Goal: Transaction & Acquisition: Book appointment/travel/reservation

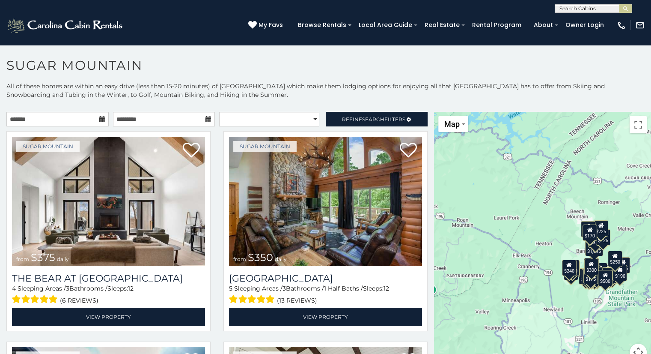
scroll to position [4, 0]
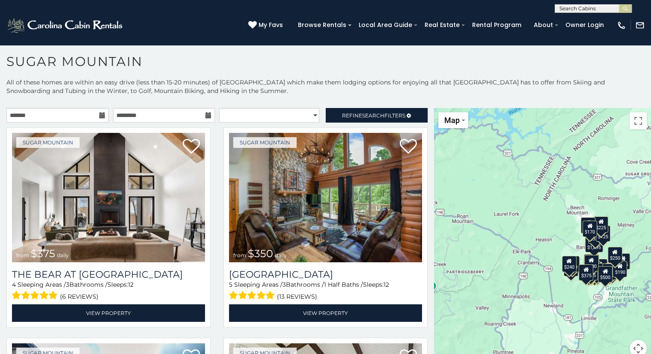
click at [101, 114] on icon at bounding box center [102, 115] width 6 height 6
click at [100, 115] on icon at bounding box center [102, 115] width 6 height 6
click at [31, 114] on input "text" at bounding box center [57, 115] width 102 height 15
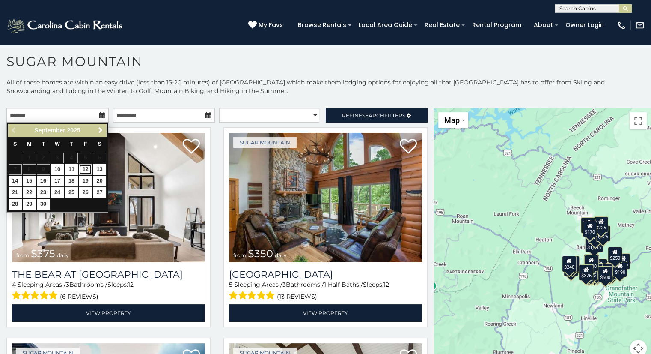
click at [84, 166] on link "12" at bounding box center [85, 169] width 13 height 11
type input "**********"
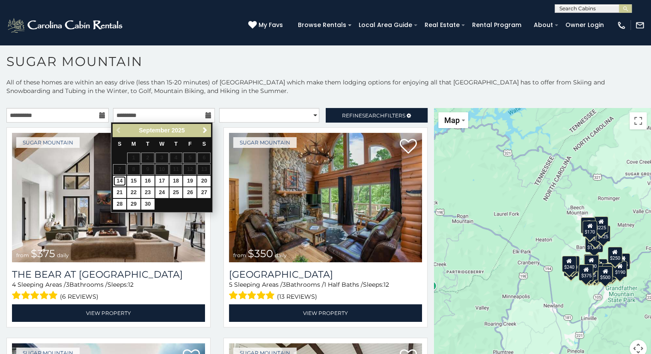
click at [117, 182] on link "14" at bounding box center [119, 181] width 13 height 11
type input "**********"
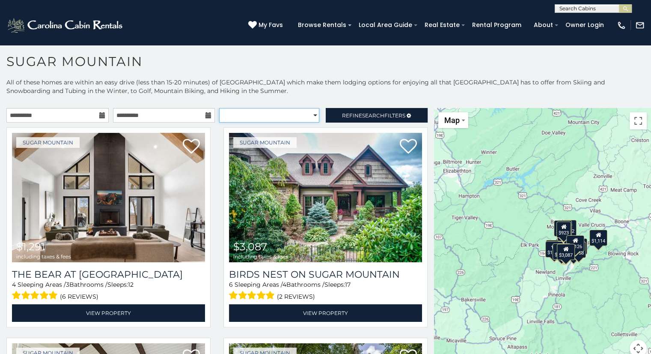
click at [314, 117] on select "**********" at bounding box center [269, 115] width 100 height 15
select select "*********"
click at [219, 108] on select "**********" at bounding box center [269, 115] width 100 height 15
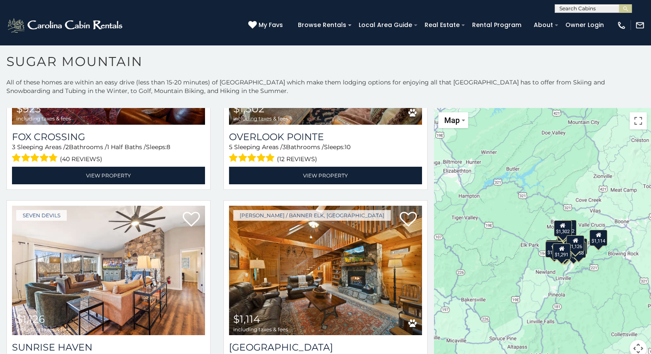
scroll to position [1840, 0]
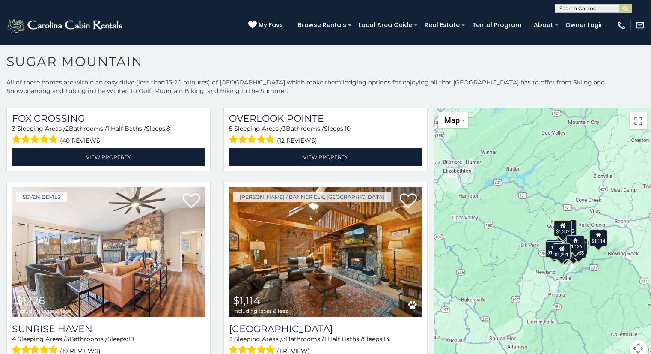
click at [482, 61] on h1 "Sugar Mountain" at bounding box center [325, 66] width 651 height 24
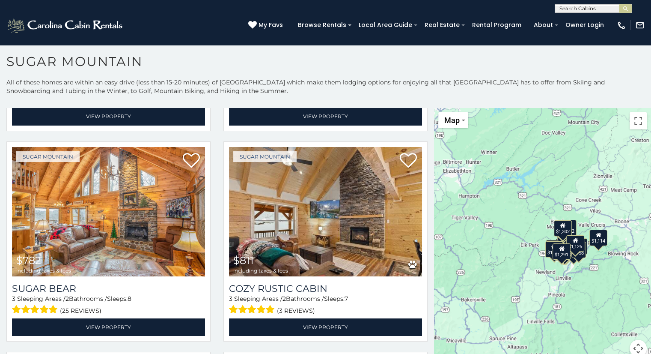
scroll to position [0, 0]
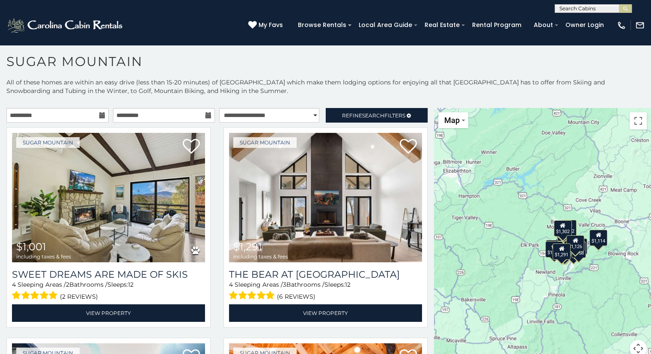
click at [393, 101] on p "All of these homes are within an easy drive (less than 15-20 minutes) of Sugar …" at bounding box center [325, 91] width 651 height 26
click at [87, 26] on img at bounding box center [65, 25] width 119 height 17
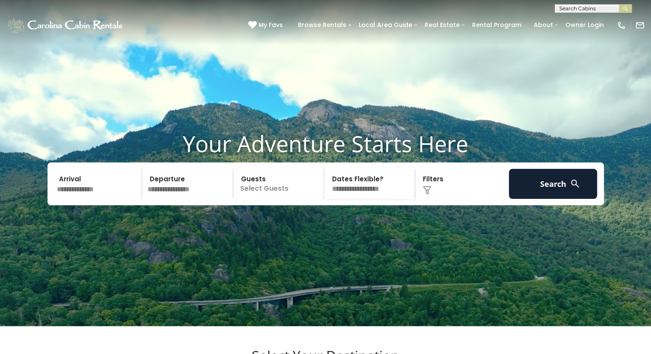
click at [81, 199] on input "text" at bounding box center [98, 184] width 89 height 30
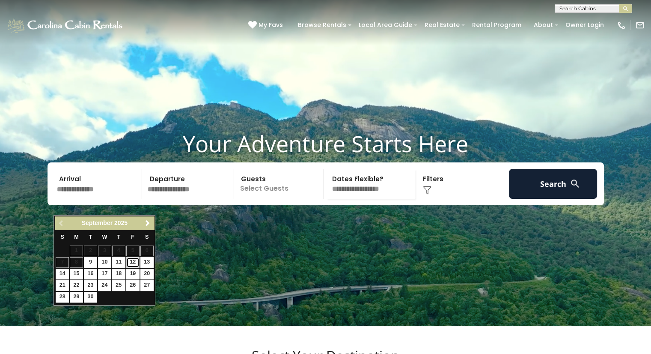
click at [130, 262] on link "12" at bounding box center [132, 262] width 13 height 11
type input "*******"
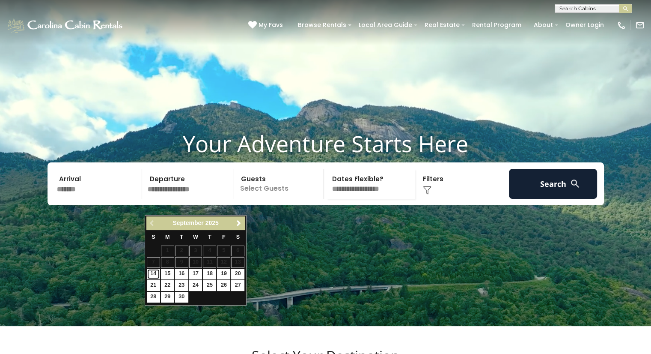
click at [157, 271] on link "14" at bounding box center [153, 274] width 13 height 11
type input "*******"
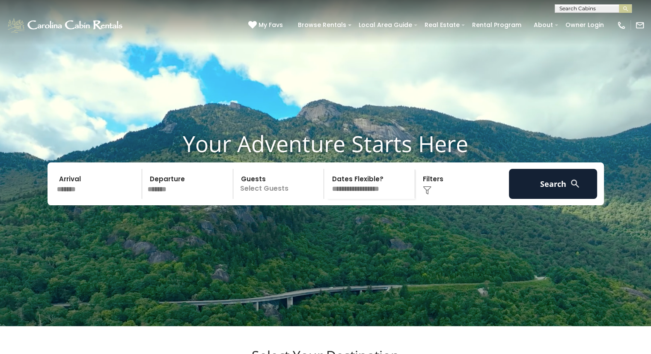
click at [269, 199] on p "Select Guests" at bounding box center [280, 184] width 88 height 30
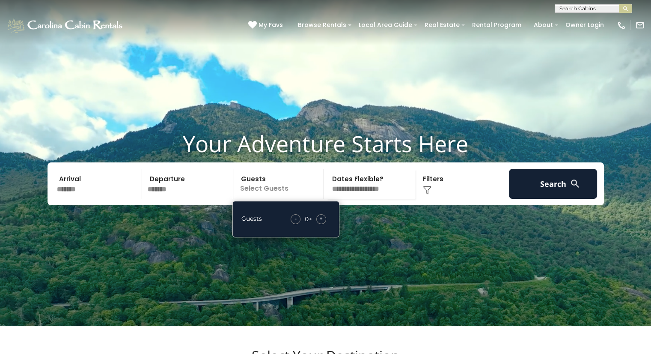
click at [323, 224] on div "+" at bounding box center [322, 219] width 10 height 10
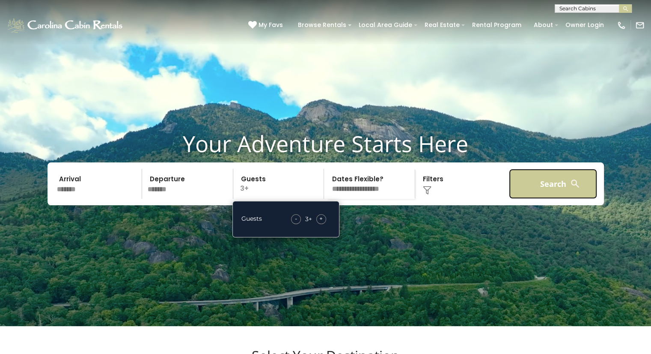
click at [535, 199] on button "Search" at bounding box center [553, 184] width 89 height 30
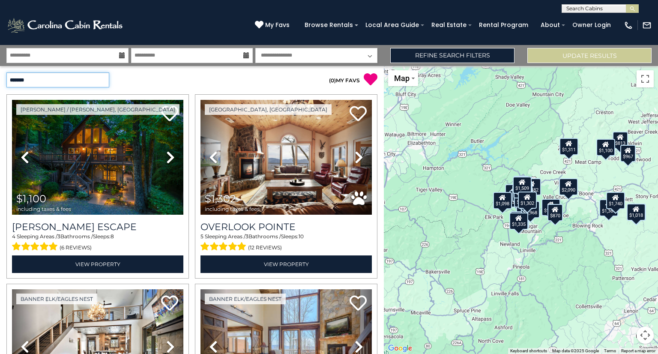
click at [104, 80] on select "**********" at bounding box center [57, 79] width 103 height 15
select select "*********"
click at [6, 72] on select "**********" at bounding box center [57, 79] width 103 height 15
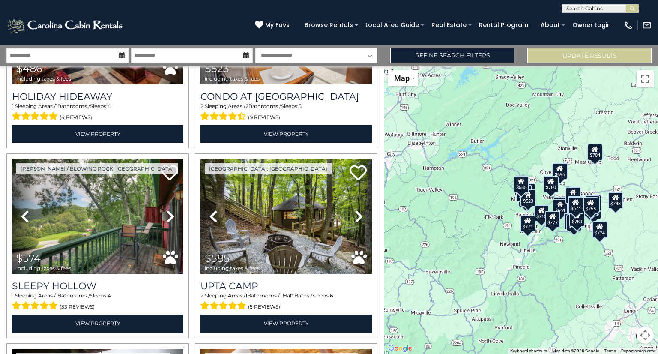
scroll to position [152, 0]
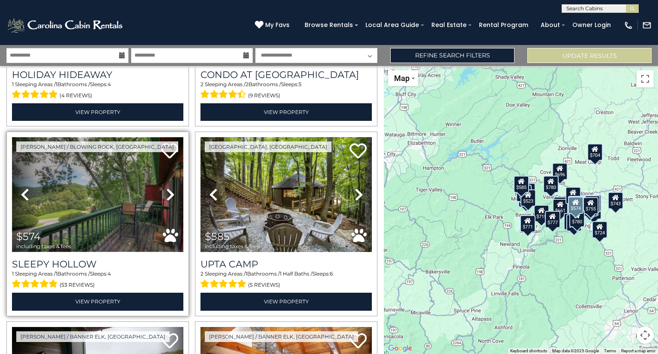
click at [105, 206] on img at bounding box center [97, 194] width 171 height 115
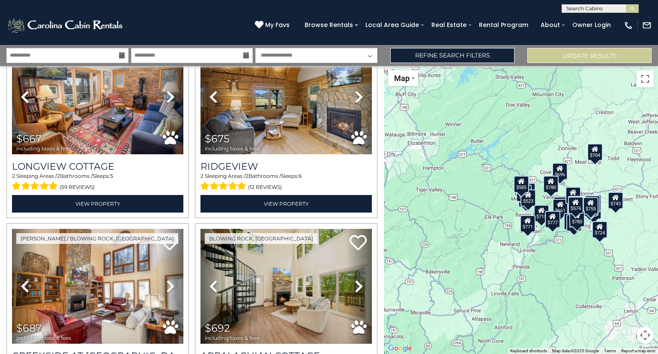
scroll to position [811, 0]
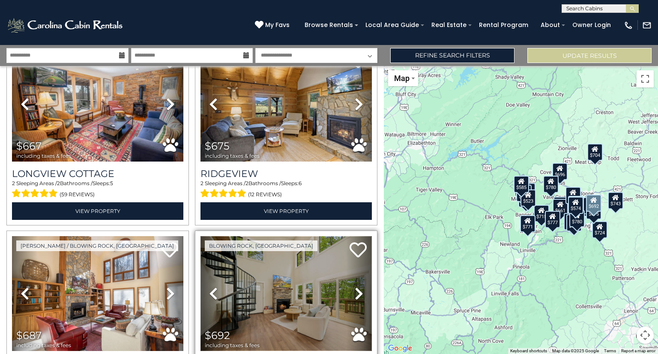
click at [293, 269] on img at bounding box center [285, 293] width 171 height 115
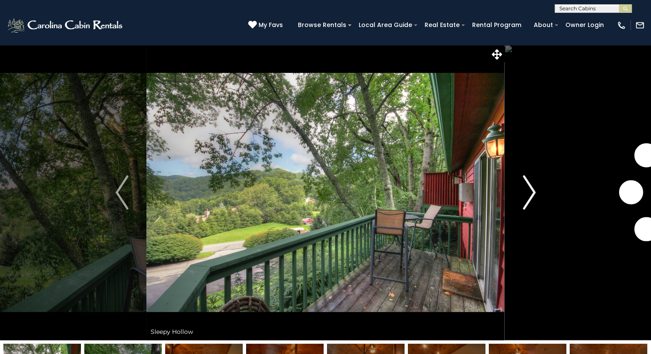
click at [525, 197] on img "Next" at bounding box center [529, 192] width 13 height 34
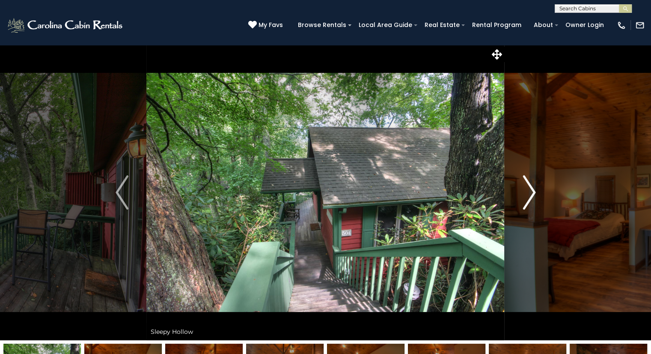
click at [525, 197] on img "Next" at bounding box center [529, 192] width 13 height 34
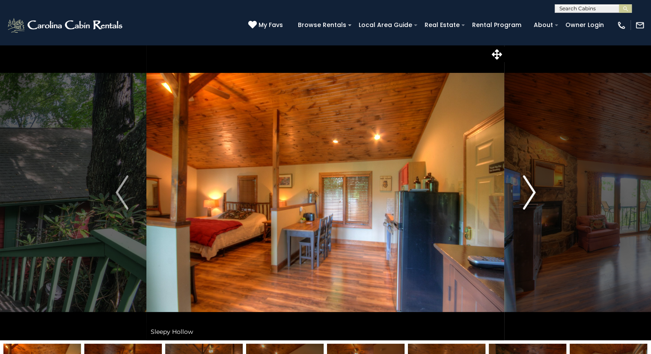
click at [525, 197] on img "Next" at bounding box center [529, 192] width 13 height 34
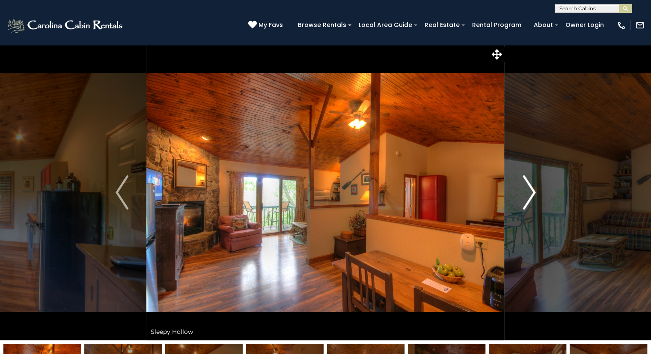
click at [525, 197] on img "Next" at bounding box center [529, 192] width 13 height 34
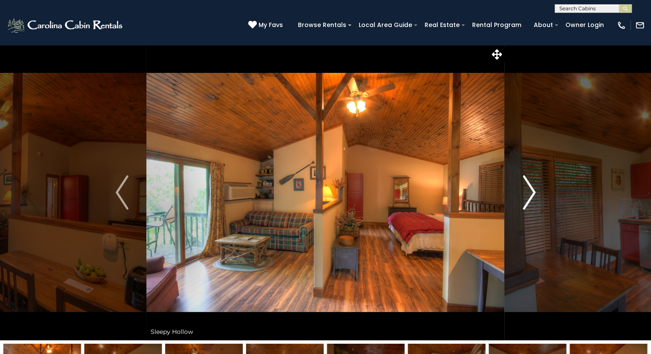
click at [525, 197] on img "Next" at bounding box center [529, 192] width 13 height 34
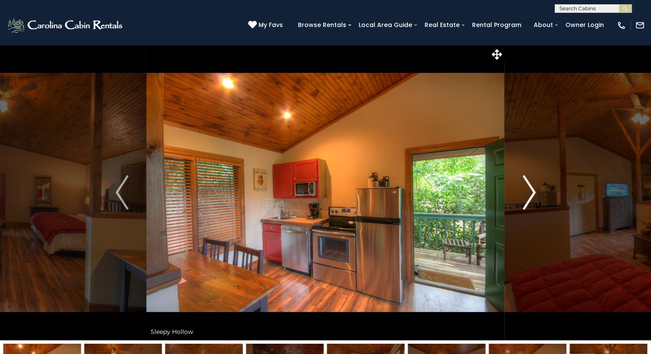
click at [525, 197] on img "Next" at bounding box center [529, 192] width 13 height 34
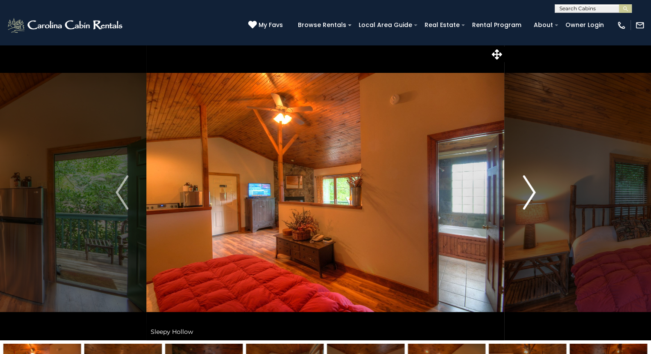
click at [525, 197] on img "Next" at bounding box center [529, 192] width 13 height 34
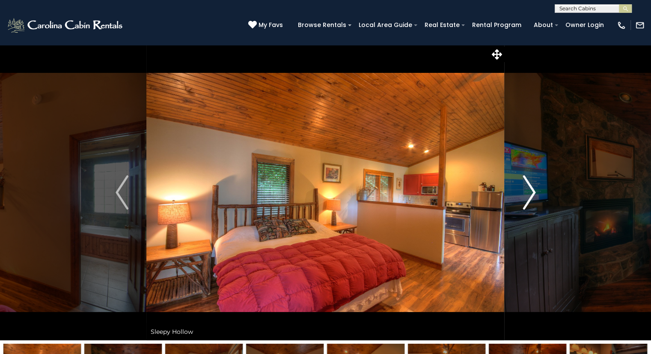
click at [525, 197] on img "Next" at bounding box center [529, 192] width 13 height 34
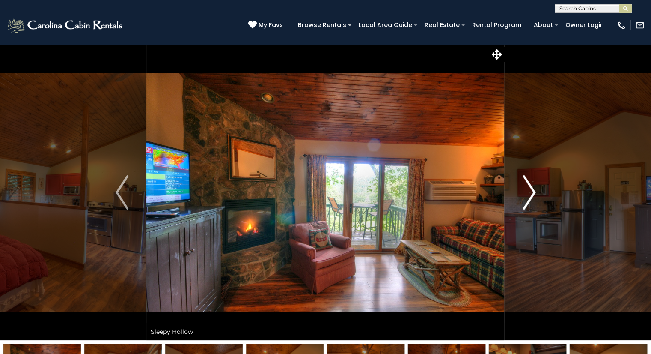
click at [525, 197] on img "Next" at bounding box center [529, 192] width 13 height 34
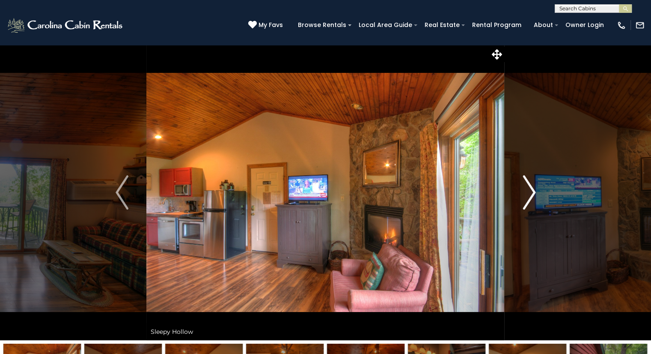
click at [525, 197] on img "Next" at bounding box center [529, 192] width 13 height 34
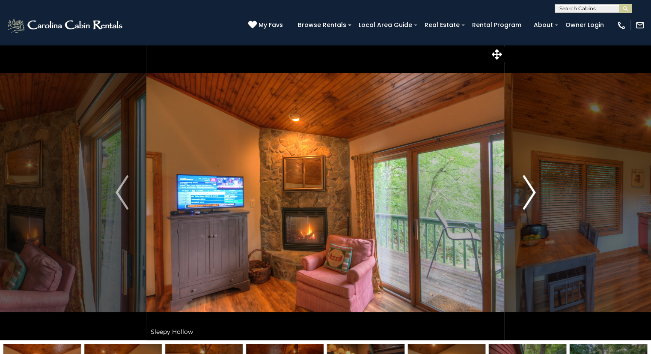
click at [525, 197] on img "Next" at bounding box center [529, 192] width 13 height 34
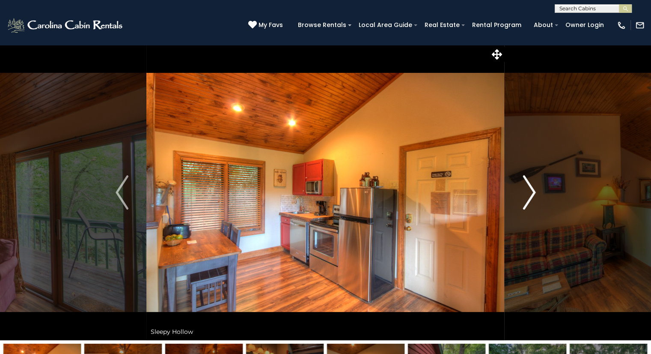
click at [525, 197] on img "Next" at bounding box center [529, 192] width 13 height 34
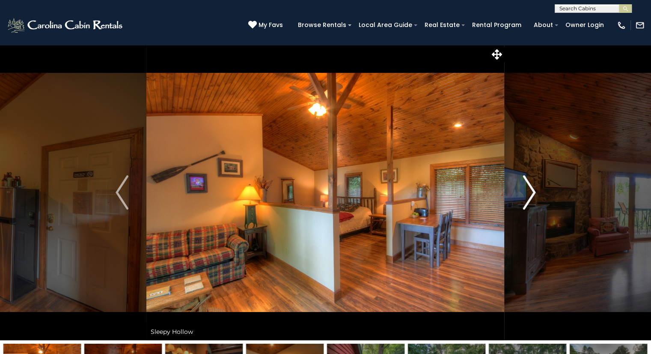
click at [525, 197] on img "Next" at bounding box center [529, 192] width 13 height 34
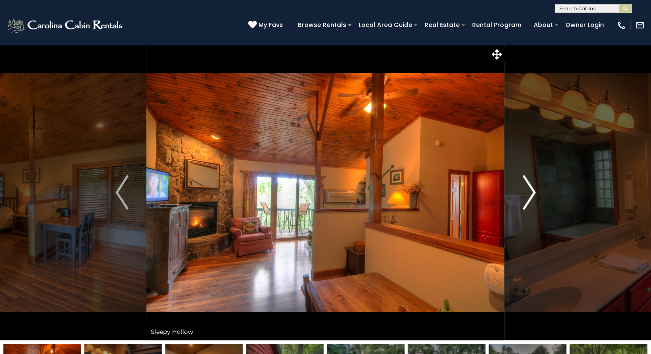
click at [525, 197] on img "Next" at bounding box center [529, 192] width 13 height 34
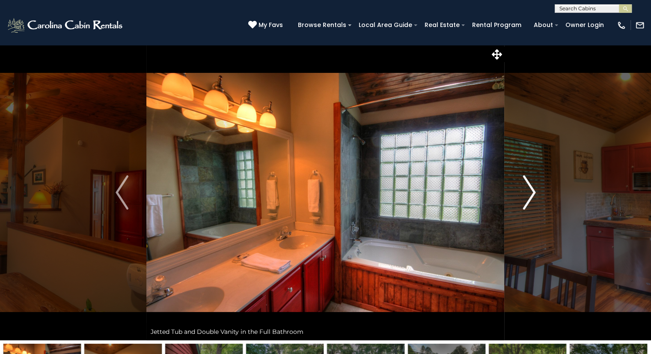
click at [525, 197] on img "Next" at bounding box center [529, 192] width 13 height 34
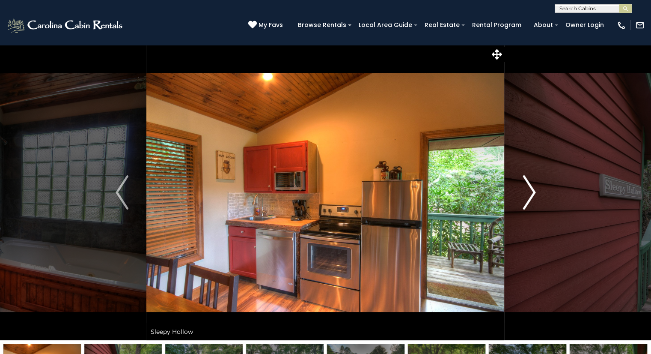
click at [525, 197] on img "Next" at bounding box center [529, 192] width 13 height 34
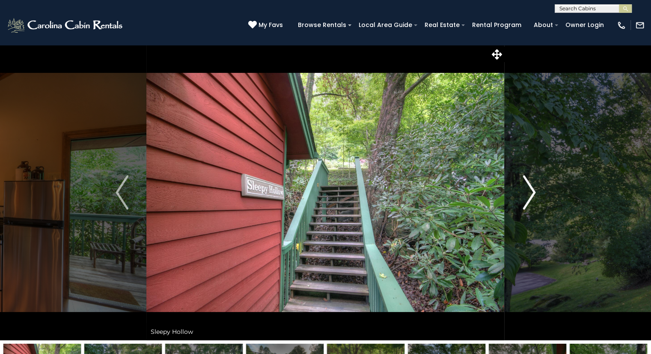
click at [525, 197] on img "Next" at bounding box center [529, 192] width 13 height 34
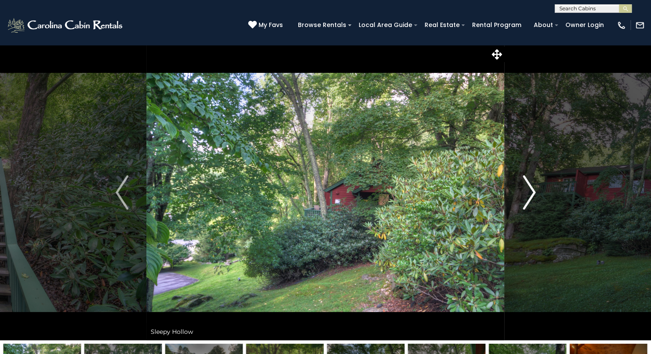
click at [525, 197] on img "Next" at bounding box center [529, 192] width 13 height 34
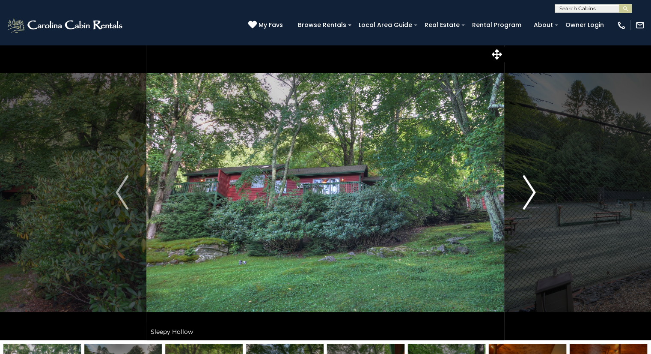
click at [525, 197] on img "Next" at bounding box center [529, 192] width 13 height 34
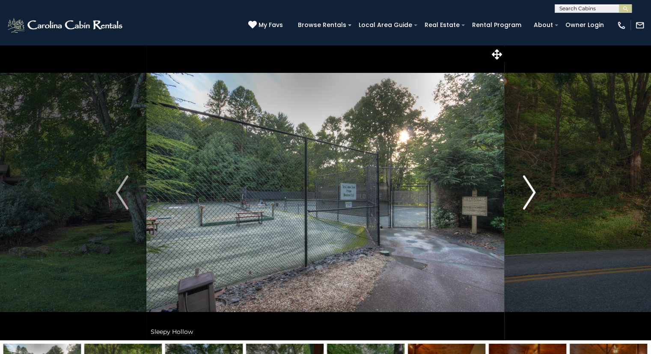
click at [525, 197] on img "Next" at bounding box center [529, 192] width 13 height 34
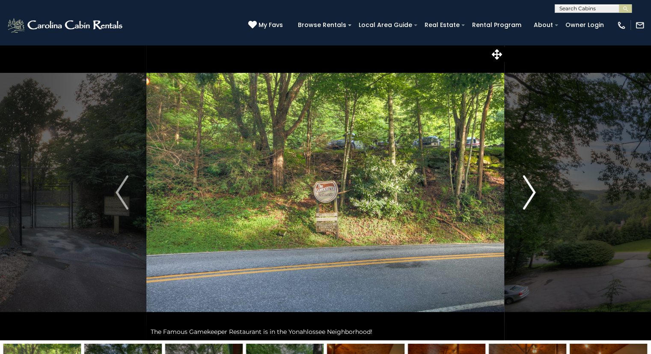
click at [525, 197] on img "Next" at bounding box center [529, 192] width 13 height 34
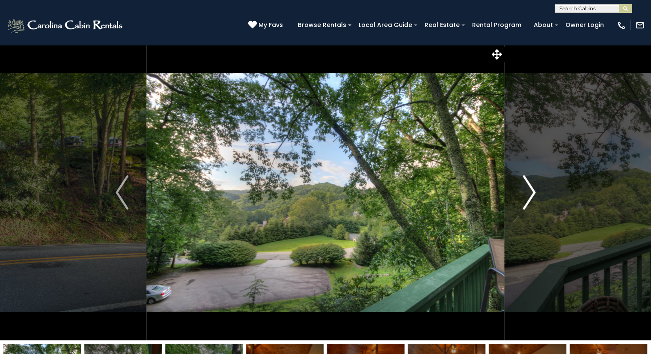
click at [524, 198] on img "Next" at bounding box center [529, 192] width 13 height 34
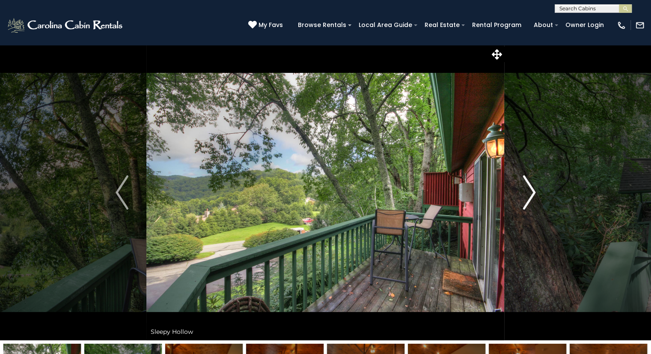
click at [524, 198] on img "Next" at bounding box center [529, 192] width 13 height 34
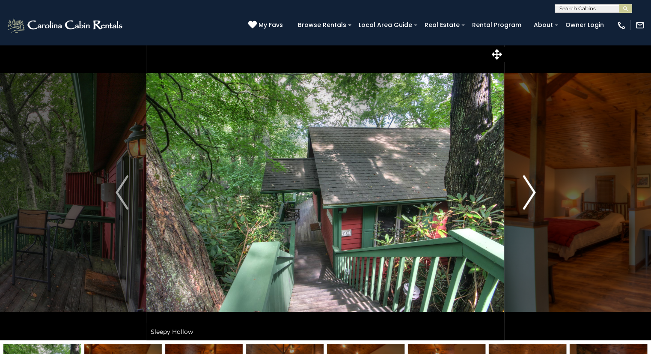
click at [524, 198] on img "Next" at bounding box center [529, 192] width 13 height 34
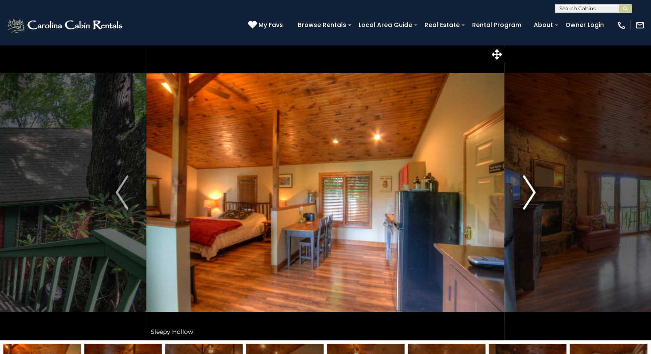
click at [518, 203] on button "Next" at bounding box center [529, 193] width 49 height 296
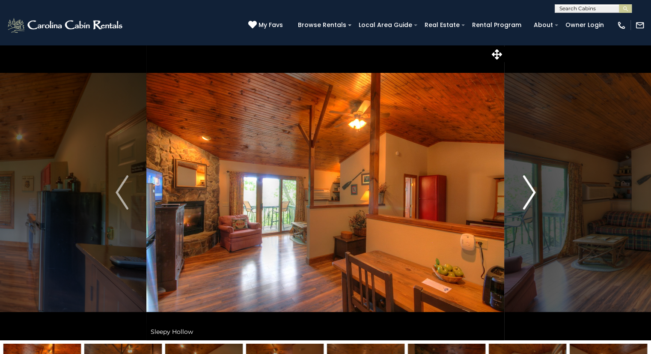
click at [518, 203] on button "Next" at bounding box center [529, 193] width 49 height 296
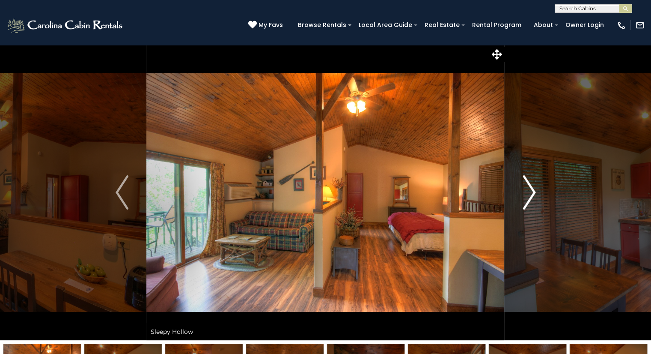
click at [518, 203] on button "Next" at bounding box center [529, 193] width 49 height 296
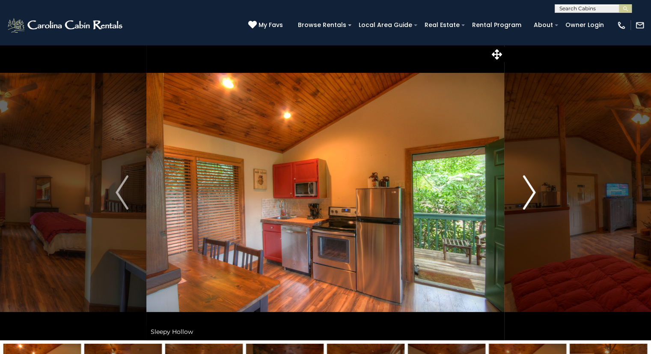
click at [518, 203] on button "Next" at bounding box center [529, 193] width 49 height 296
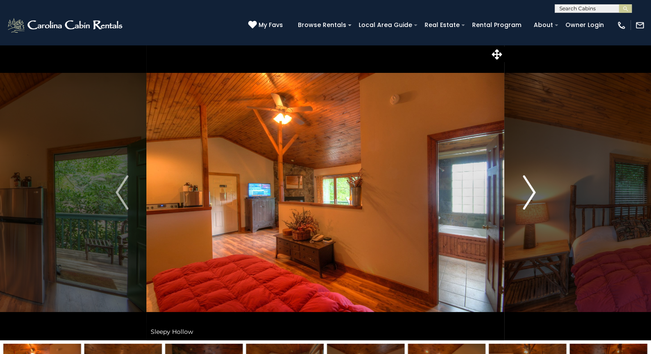
click at [518, 203] on button "Next" at bounding box center [529, 193] width 49 height 296
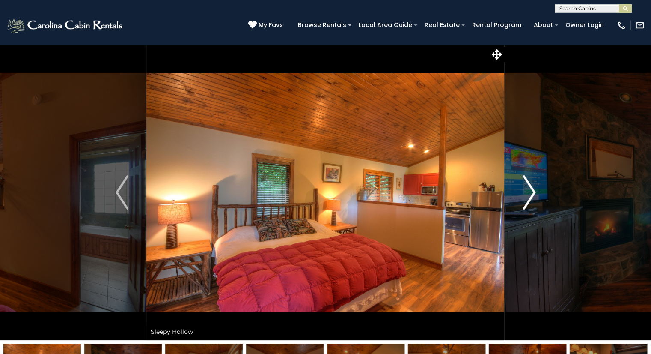
click at [518, 203] on button "Next" at bounding box center [529, 193] width 49 height 296
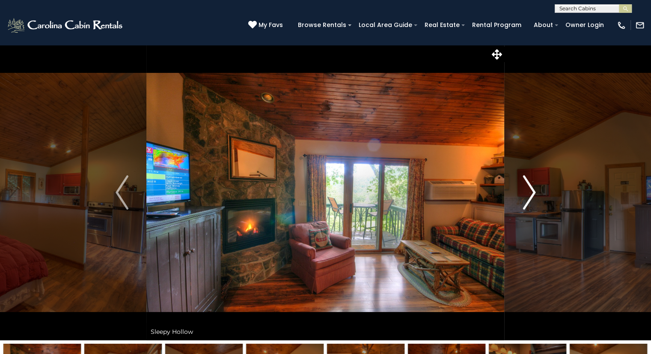
click at [518, 203] on button "Next" at bounding box center [529, 193] width 49 height 296
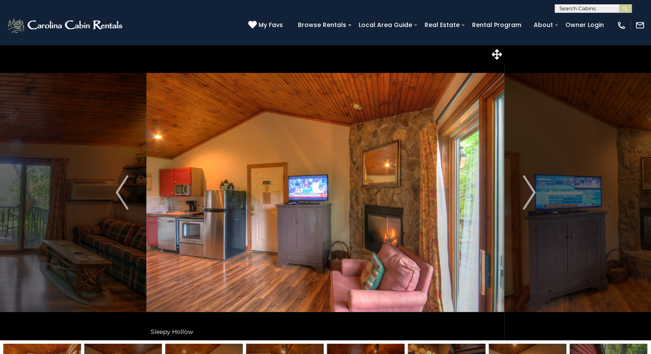
drag, startPoint x: 518, startPoint y: 203, endPoint x: 481, endPoint y: 201, distance: 37.3
click at [481, 201] on img at bounding box center [325, 193] width 358 height 296
click at [524, 206] on img "Next" at bounding box center [529, 192] width 13 height 34
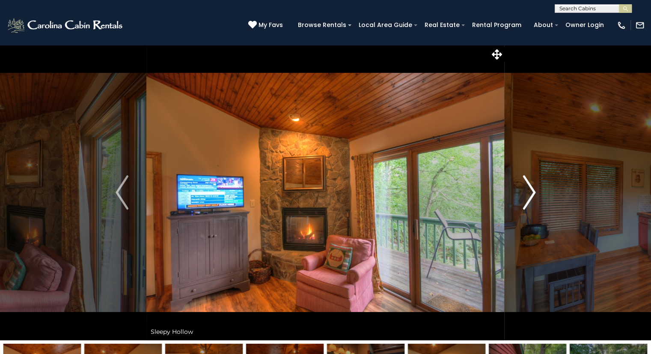
click at [524, 206] on img "Next" at bounding box center [529, 192] width 13 height 34
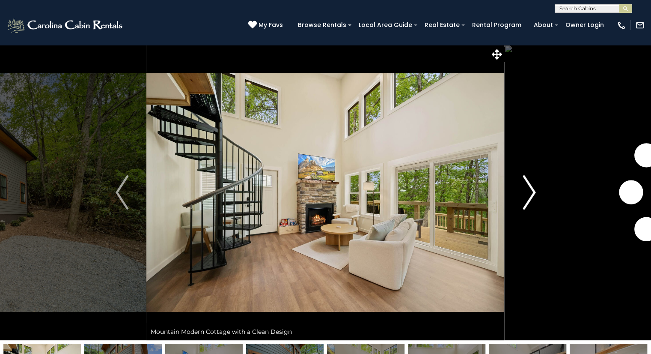
click at [533, 199] on img "Next" at bounding box center [529, 192] width 13 height 34
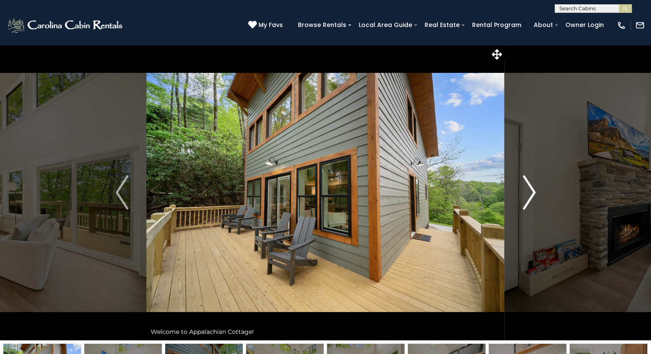
click at [533, 199] on img "Next" at bounding box center [529, 192] width 13 height 34
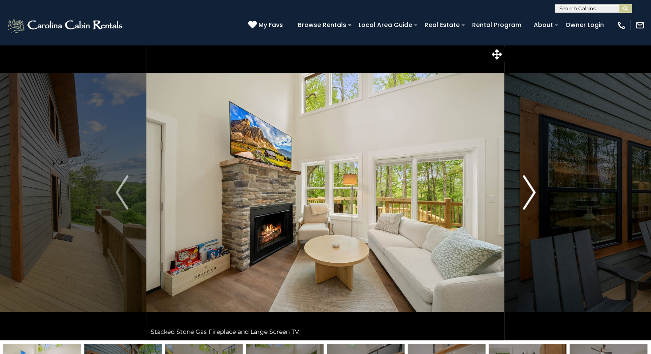
click at [533, 199] on img "Next" at bounding box center [529, 192] width 13 height 34
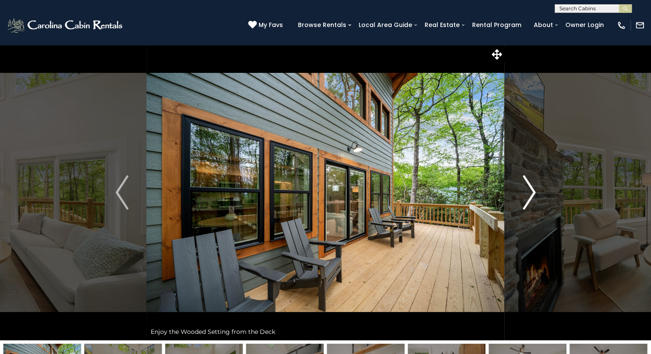
click at [533, 199] on img "Next" at bounding box center [529, 192] width 13 height 34
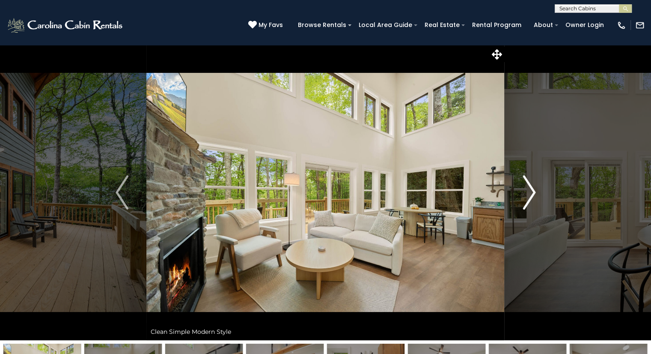
click at [533, 199] on img "Next" at bounding box center [529, 192] width 13 height 34
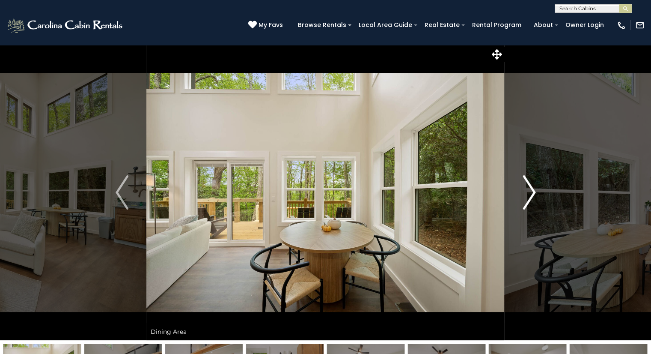
click at [533, 199] on img "Next" at bounding box center [529, 192] width 13 height 34
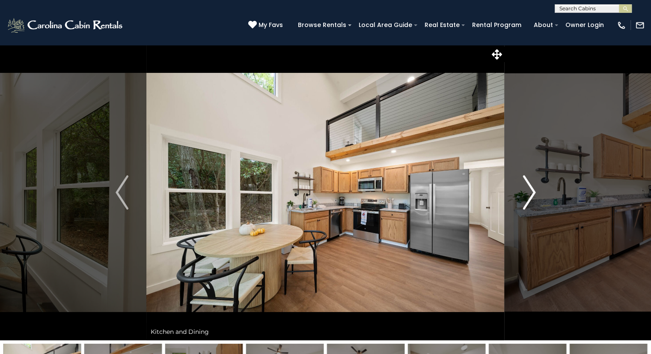
click at [533, 199] on img "Next" at bounding box center [529, 192] width 13 height 34
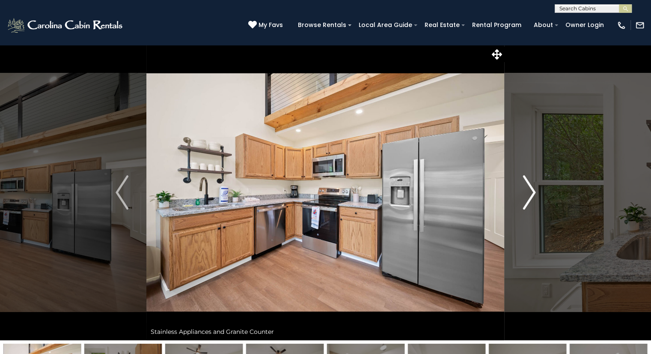
click at [533, 199] on img "Next" at bounding box center [529, 192] width 13 height 34
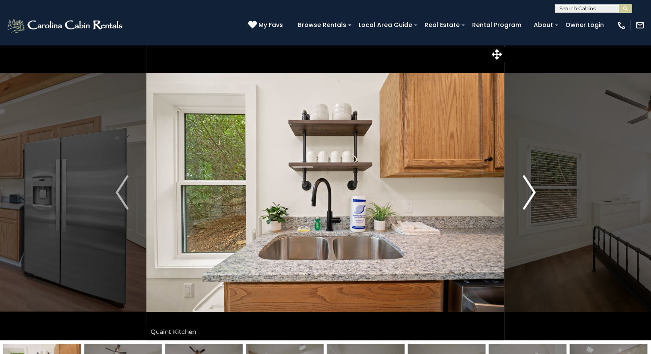
click at [533, 199] on img "Next" at bounding box center [529, 192] width 13 height 34
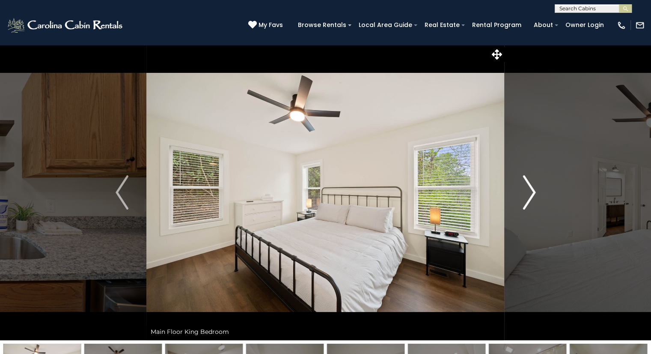
click at [533, 199] on img "Next" at bounding box center [529, 192] width 13 height 34
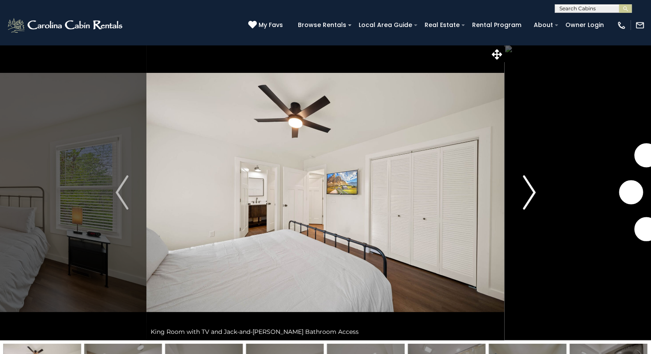
click at [533, 199] on img "Next" at bounding box center [529, 192] width 13 height 34
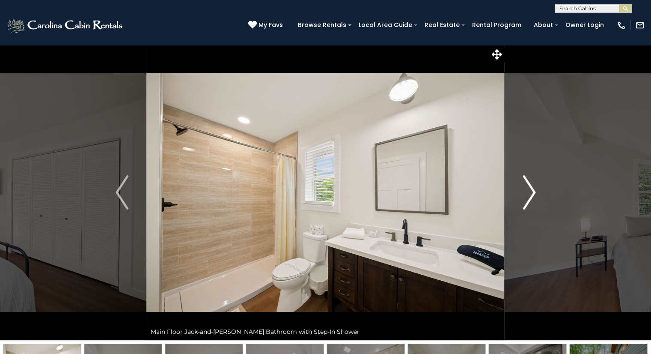
click at [533, 199] on img "Next" at bounding box center [529, 192] width 13 height 34
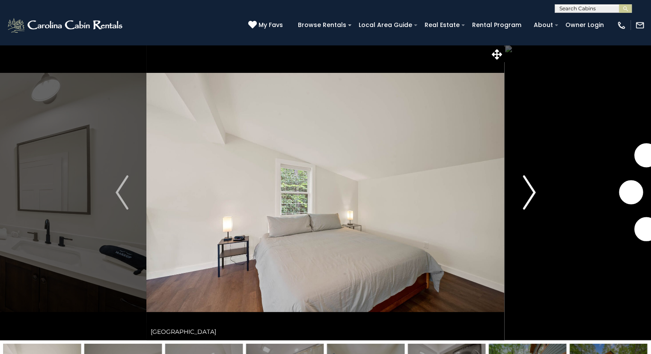
click at [533, 199] on img "Next" at bounding box center [529, 192] width 13 height 34
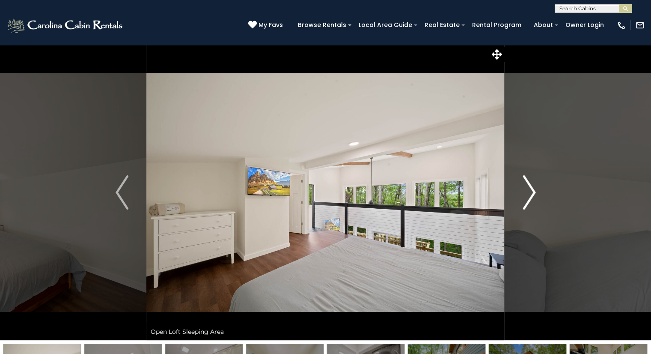
click at [533, 199] on img "Next" at bounding box center [529, 192] width 13 height 34
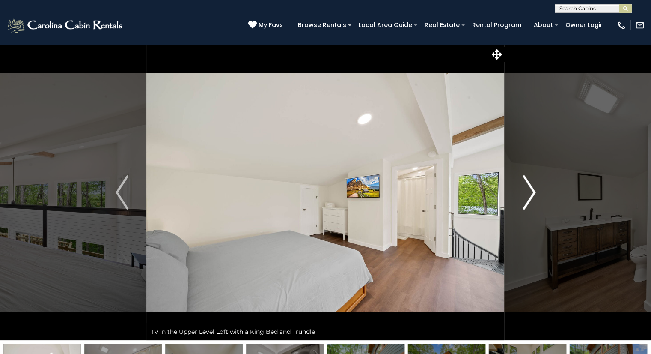
click at [533, 199] on img "Next" at bounding box center [529, 192] width 13 height 34
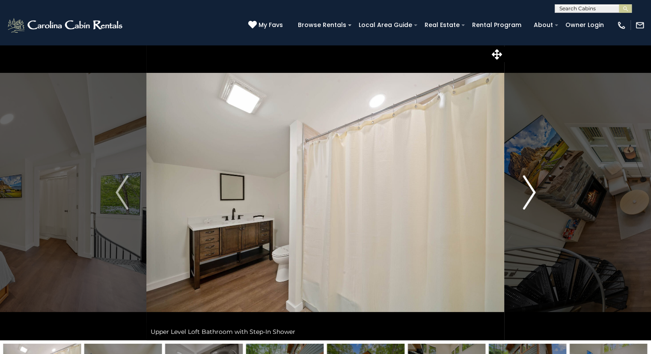
click at [533, 199] on img "Next" at bounding box center [529, 192] width 13 height 34
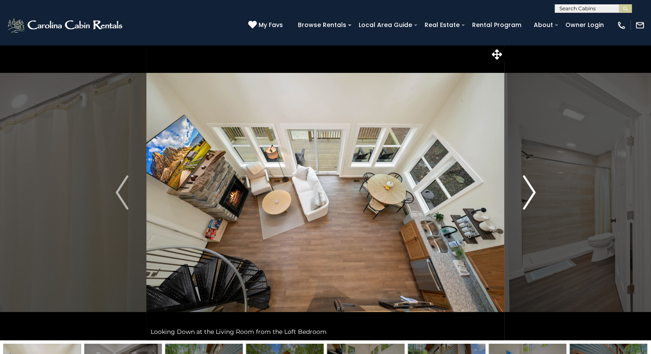
click at [533, 199] on img "Next" at bounding box center [529, 192] width 13 height 34
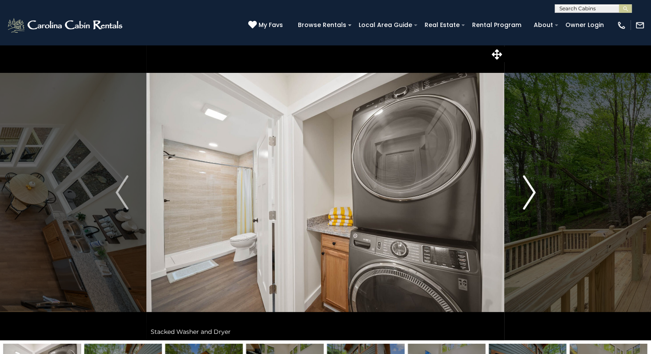
click at [533, 199] on img "Next" at bounding box center [529, 192] width 13 height 34
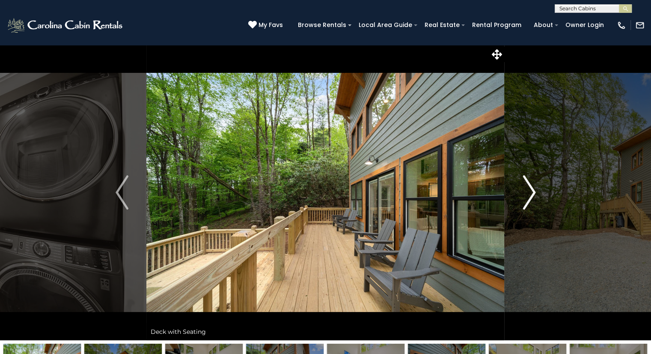
click at [533, 199] on img "Next" at bounding box center [529, 192] width 13 height 34
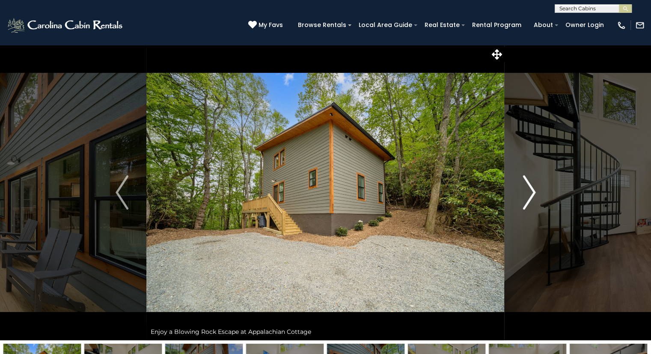
click at [533, 199] on img "Next" at bounding box center [529, 192] width 13 height 34
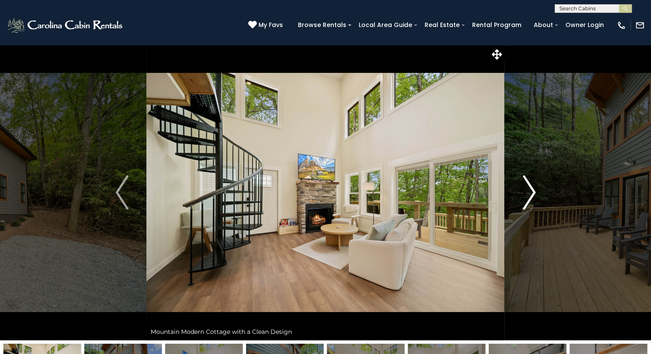
click at [533, 199] on img "Next" at bounding box center [529, 192] width 13 height 34
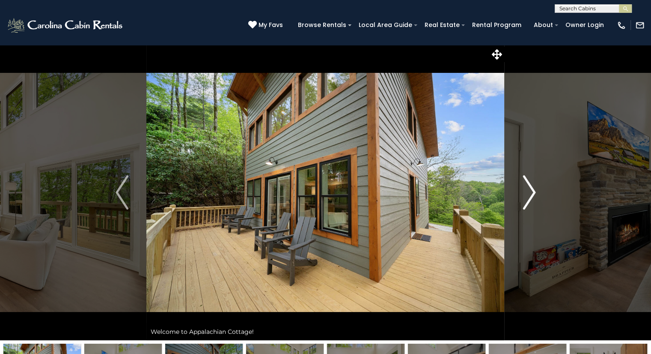
click at [533, 199] on img "Next" at bounding box center [529, 192] width 13 height 34
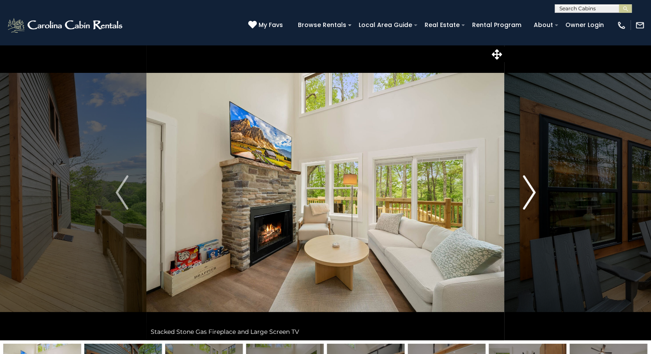
click at [533, 199] on img "Next" at bounding box center [529, 192] width 13 height 34
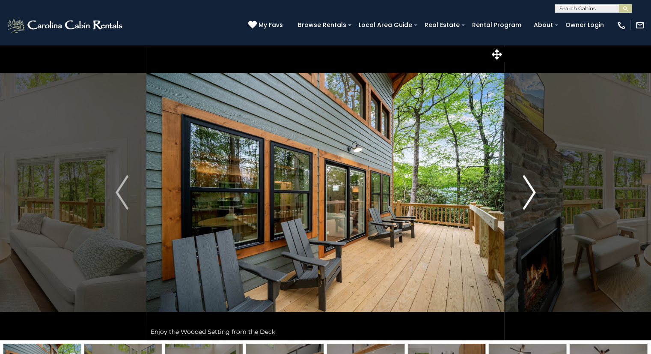
click at [533, 199] on img "Next" at bounding box center [529, 192] width 13 height 34
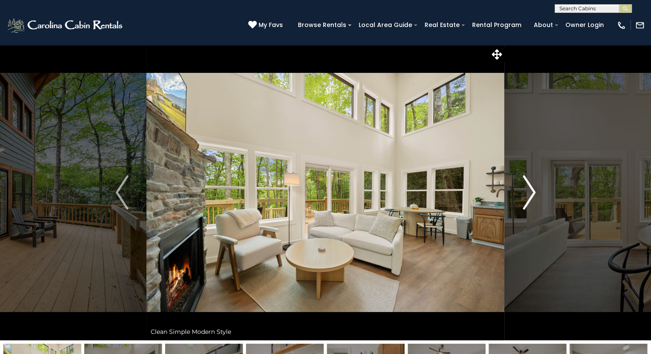
click at [527, 179] on img "Next" at bounding box center [529, 192] width 13 height 34
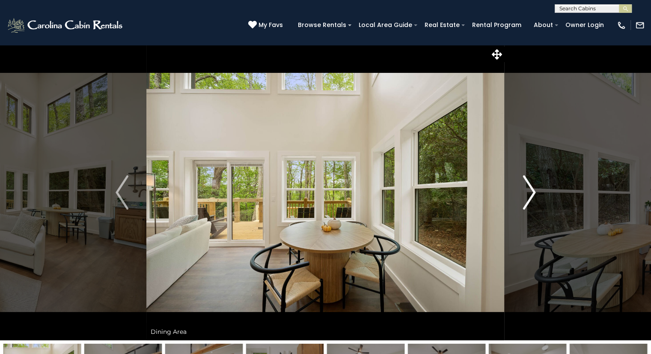
click at [527, 179] on img "Next" at bounding box center [529, 192] width 13 height 34
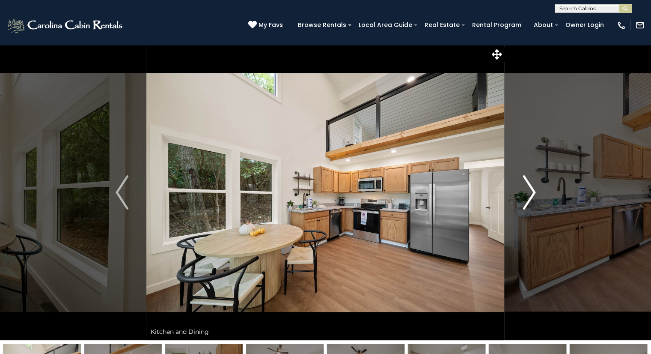
click at [527, 179] on img "Next" at bounding box center [529, 192] width 13 height 34
